Goal: Transaction & Acquisition: Purchase product/service

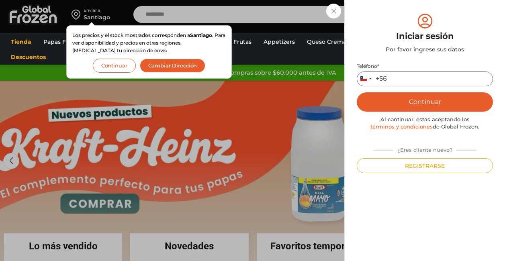
click at [409, 81] on input "Teléfono *" at bounding box center [425, 79] width 136 height 15
type input "*********"
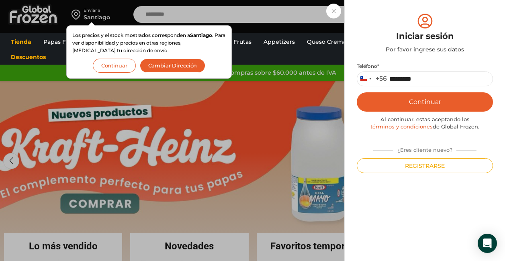
click at [435, 100] on button "Continuar" at bounding box center [425, 101] width 136 height 19
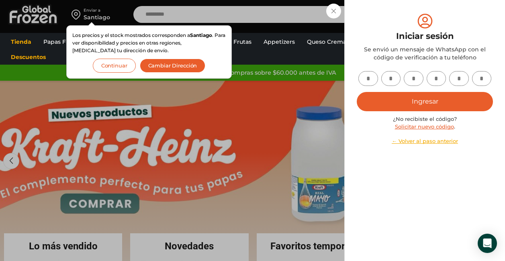
click at [371, 74] on input "text" at bounding box center [368, 78] width 20 height 15
click at [493, 22] on div "Iniciar sesión Se envió un mensaje de WhatsApp con el código de verificación a …" at bounding box center [425, 36] width 136 height 49
click at [401, 14] on div "Iniciar sesión Mi cuenta Login Register Iniciar sesión Por favor ingrese sus da…" at bounding box center [425, 14] width 48 height 16
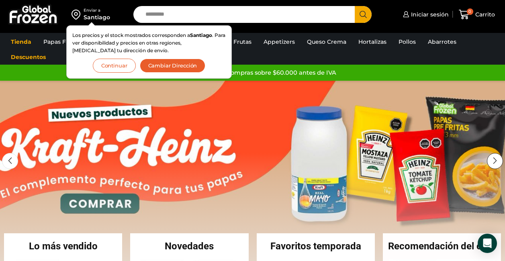
click at [500, 160] on div "Next slide" at bounding box center [495, 161] width 16 height 16
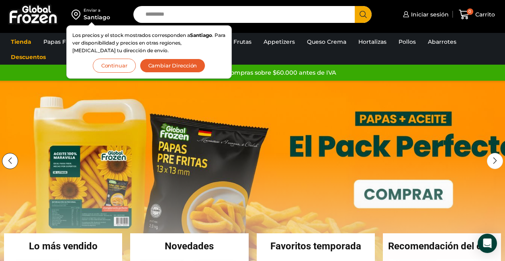
click at [6, 160] on div "Previous slide" at bounding box center [10, 161] width 16 height 16
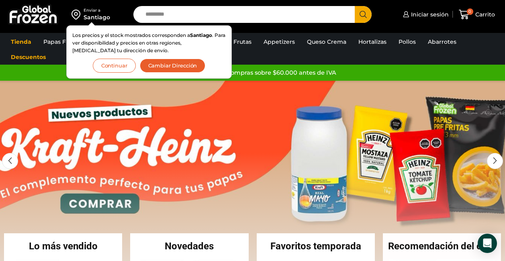
click at [215, 155] on link "1 / 2" at bounding box center [252, 201] width 505 height 241
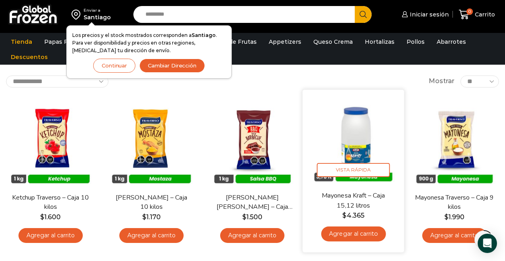
scroll to position [80, 0]
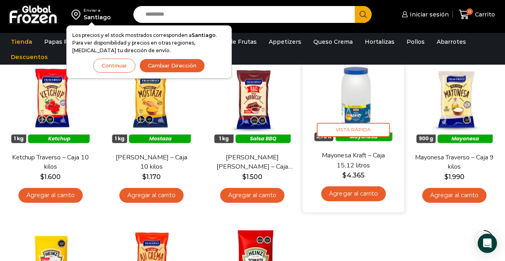
click at [353, 192] on link "Agregar al carrito" at bounding box center [353, 193] width 65 height 15
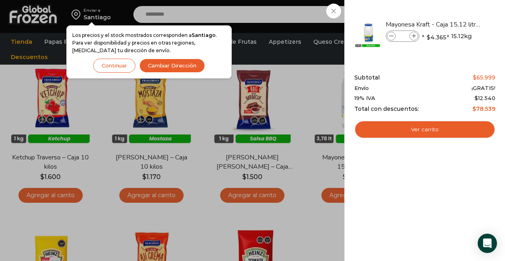
click at [457, 8] on div "1 Carrito 1 1 Shopping Cart *" at bounding box center [477, 14] width 40 height 19
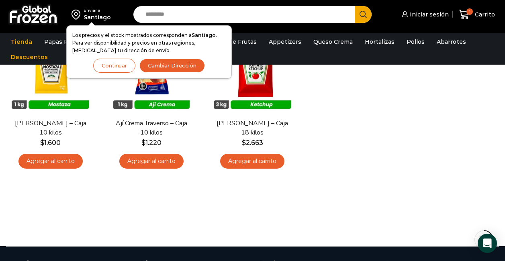
scroll to position [201, 0]
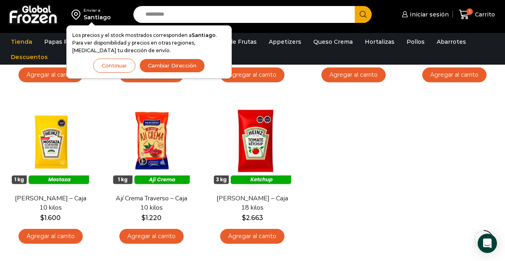
click at [324, 197] on div "En stock Vista Rápida Ketchup Traverso – Caja 10 kilos $ 1.600 Agregar al carri…" at bounding box center [252, 93] width 505 height 323
click at [329, 176] on div "En stock Vista Rápida Ketchup Traverso – Caja 10 kilos $ 1.600 Agregar al carri…" at bounding box center [252, 93] width 505 height 323
click at [334, 196] on div "En stock Vista Rápida Ketchup Traverso – Caja 10 kilos $ 1.600 Agregar al carri…" at bounding box center [252, 93] width 505 height 323
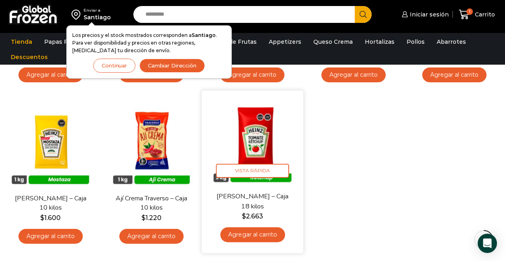
click at [256, 236] on link "Agregar al carrito" at bounding box center [252, 234] width 65 height 15
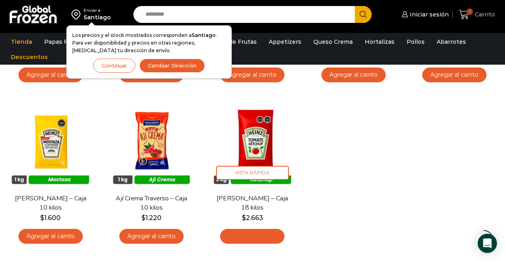
click at [481, 12] on div "1 Carrito 1 1 Shopping Cart *" at bounding box center [477, 14] width 40 height 19
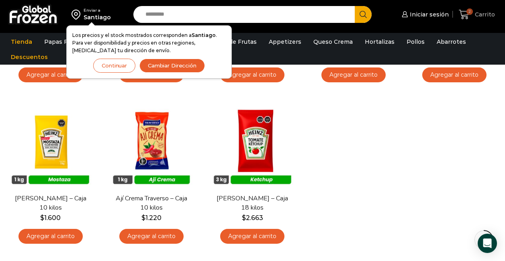
click at [482, 13] on span "Carrito" at bounding box center [484, 14] width 22 height 8
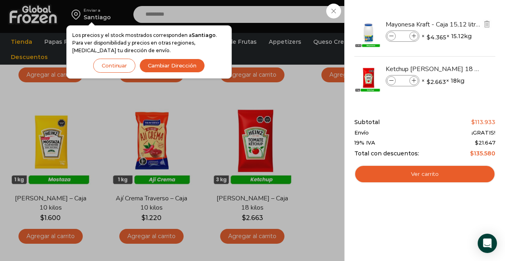
click at [392, 37] on icon at bounding box center [391, 36] width 4 height 4
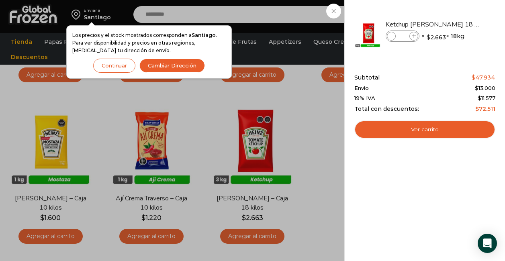
click at [457, 24] on div "1 Carrito 1 1 Shopping Cart *" at bounding box center [477, 14] width 40 height 19
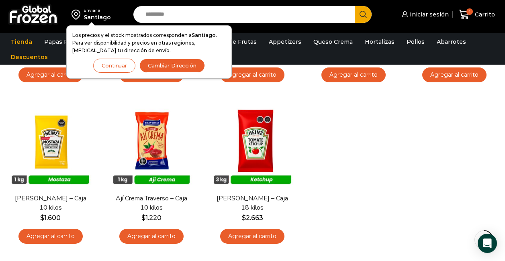
click at [417, 132] on div "En stock Vista Rápida Ketchup Traverso – Caja 10 kilos $ 1.600 Agregar al carri…" at bounding box center [252, 93] width 505 height 323
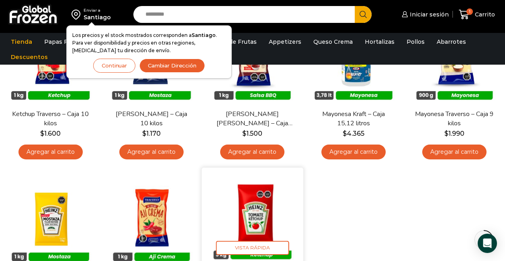
scroll to position [40, 0]
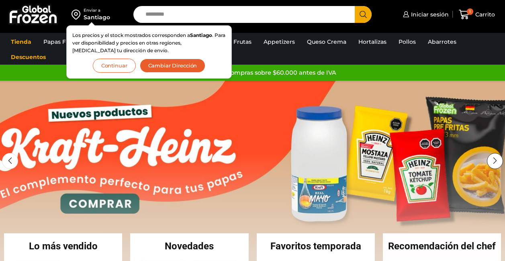
click at [497, 157] on div "Next slide" at bounding box center [495, 161] width 16 height 16
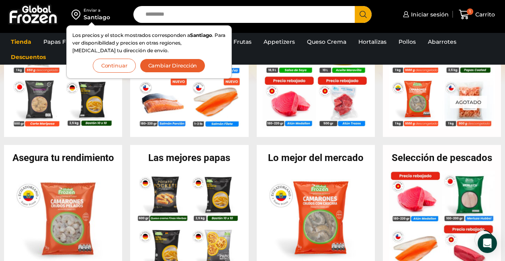
scroll to position [121, 0]
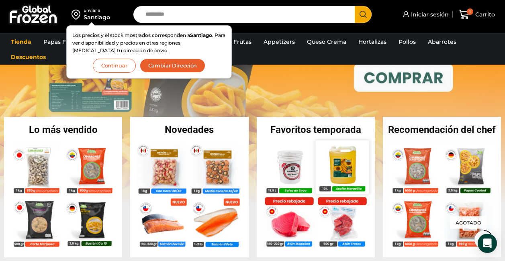
click at [349, 169] on img at bounding box center [341, 166] width 53 height 53
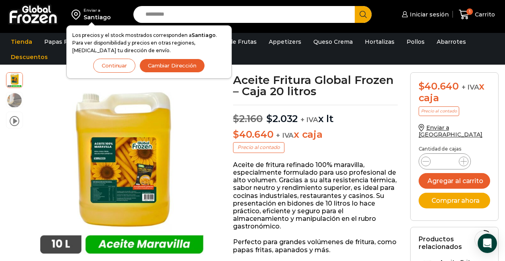
scroll to position [81, 0]
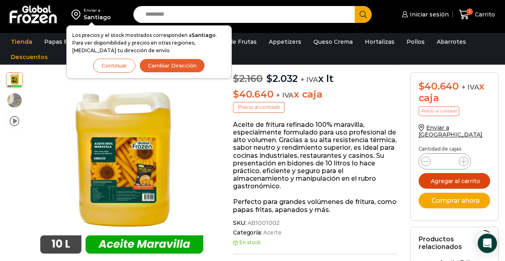
click at [457, 175] on button "Agregar al carrito" at bounding box center [455, 181] width 72 height 16
click at [483, 13] on span "Carrito" at bounding box center [484, 14] width 22 height 8
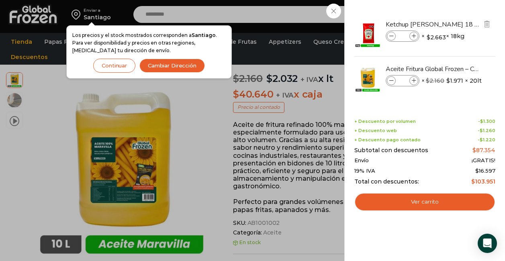
click at [393, 37] on icon at bounding box center [391, 36] width 4 height 4
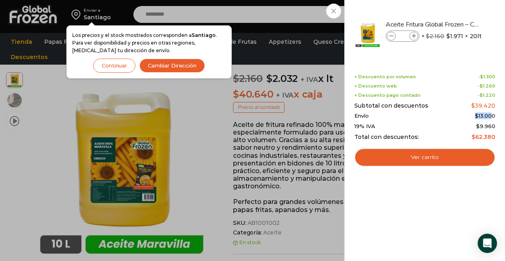
drag, startPoint x: 482, startPoint y: 114, endPoint x: 499, endPoint y: 114, distance: 17.3
click at [495, 114] on div "1 Shopping Cart Aceite Fritura Global Frozen – Caja 20 litros Aceite Fritura Gl…" at bounding box center [424, 130] width 161 height 261
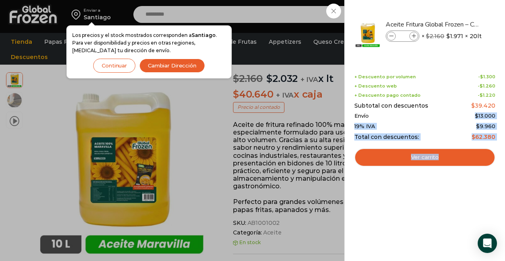
drag, startPoint x: 499, startPoint y: 114, endPoint x: 487, endPoint y: 119, distance: 12.8
click at [488, 119] on bdi "$ 13.000" at bounding box center [485, 115] width 20 height 6
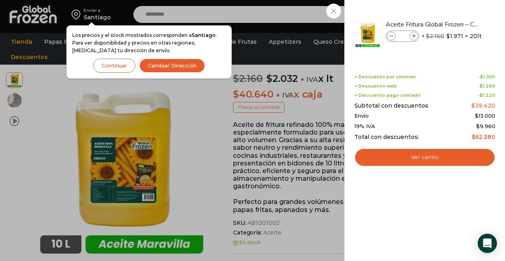
click at [457, 24] on div "1 Carrito 1 1 Shopping Cart *" at bounding box center [477, 14] width 40 height 19
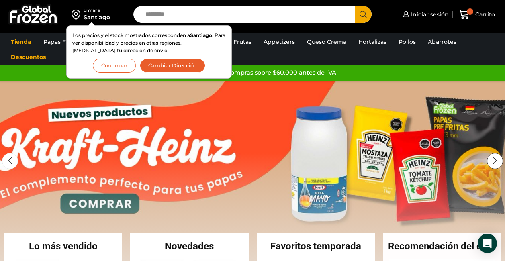
click at [493, 164] on div "Next slide" at bounding box center [495, 161] width 16 height 16
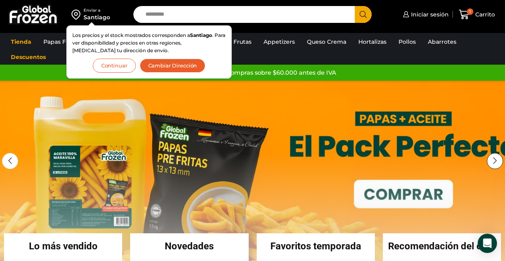
click at [493, 164] on div "Next slide" at bounding box center [495, 161] width 16 height 16
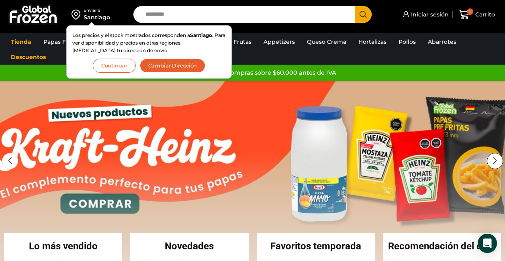
click at [493, 164] on div "Next slide" at bounding box center [495, 161] width 16 height 16
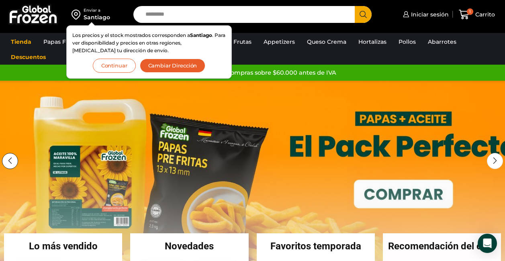
click at [6, 163] on div "Previous slide" at bounding box center [10, 161] width 16 height 16
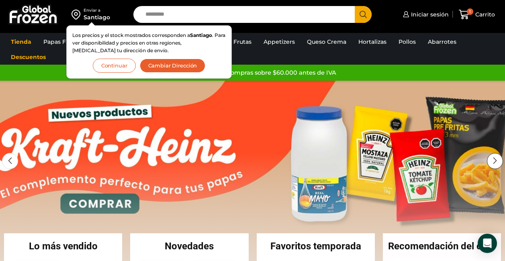
click at [495, 159] on div "Next slide" at bounding box center [495, 161] width 16 height 16
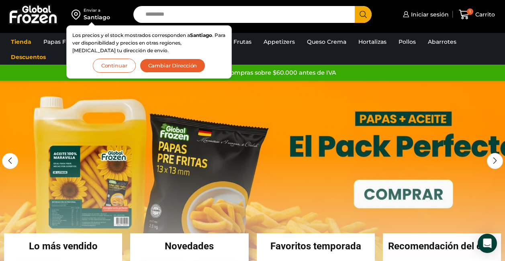
click at [403, 139] on link "2 / 2" at bounding box center [252, 201] width 505 height 241
click at [409, 183] on link "2 / 2" at bounding box center [252, 201] width 505 height 241
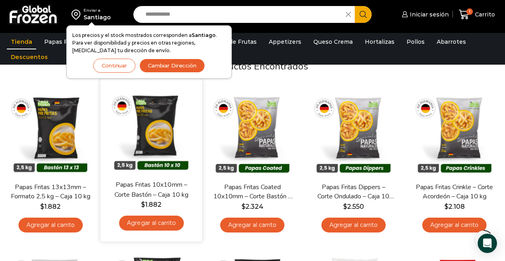
scroll to position [80, 0]
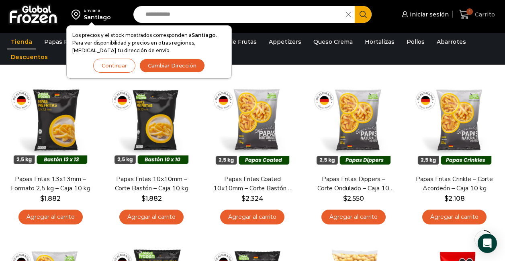
click at [470, 16] on icon at bounding box center [464, 14] width 11 height 11
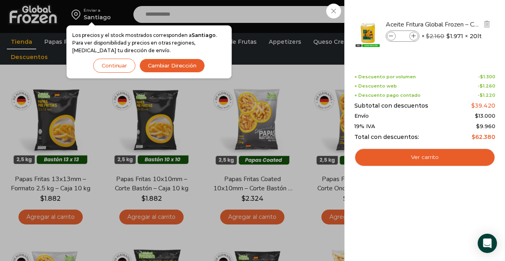
click at [389, 36] on icon at bounding box center [391, 36] width 4 height 4
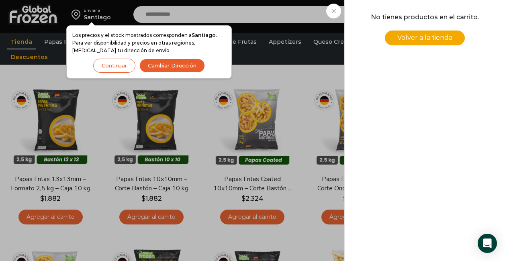
click at [457, 11] on div "0 [GEOGRAPHIC_DATA] 0 0 Shopping Cart No tienes productos en el carrito. Volver…" at bounding box center [477, 14] width 40 height 19
